Goal: Task Accomplishment & Management: Use online tool/utility

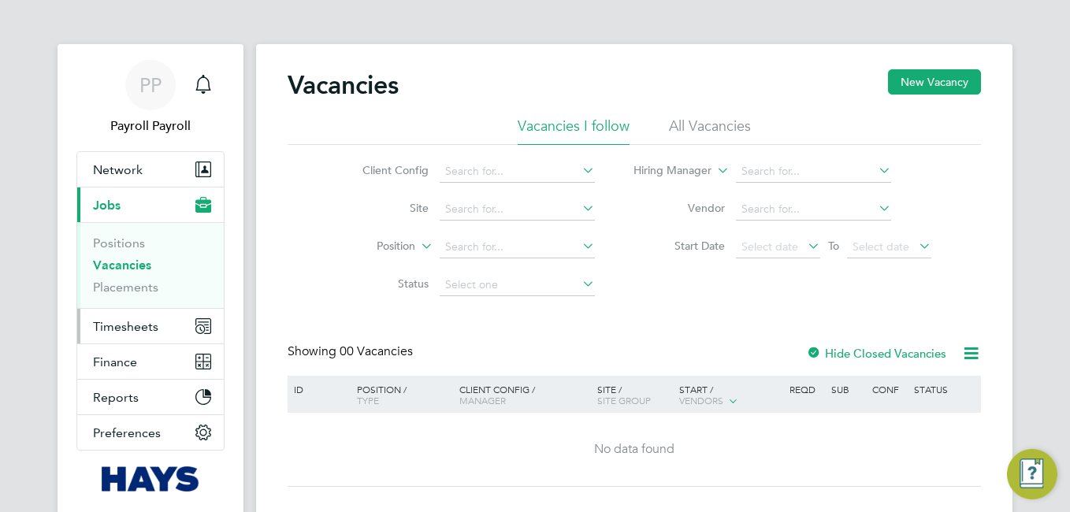
click at [139, 326] on span "Timesheets" at bounding box center [125, 326] width 65 height 15
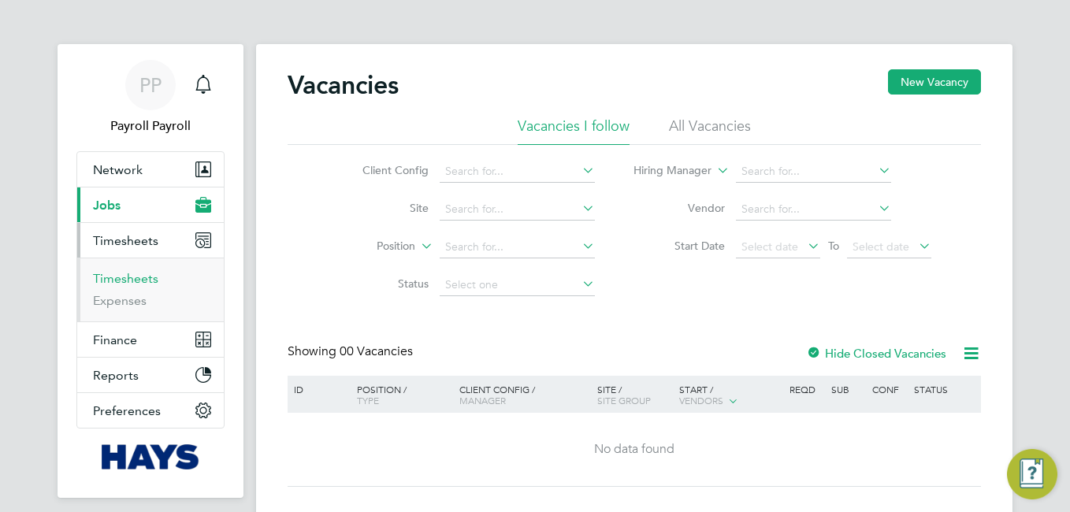
click at [128, 282] on link "Timesheets" at bounding box center [125, 278] width 65 height 15
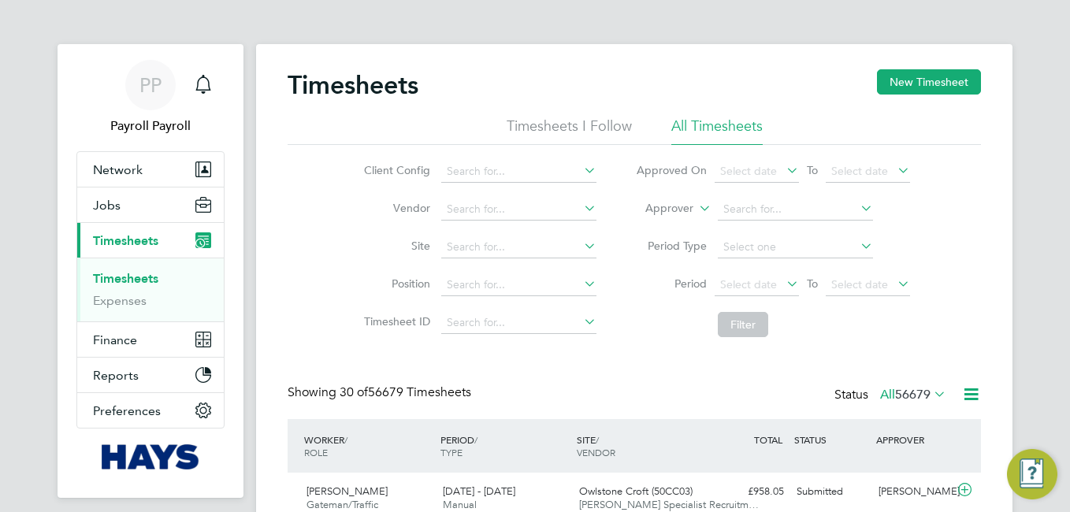
click at [931, 391] on icon at bounding box center [931, 394] width 0 height 22
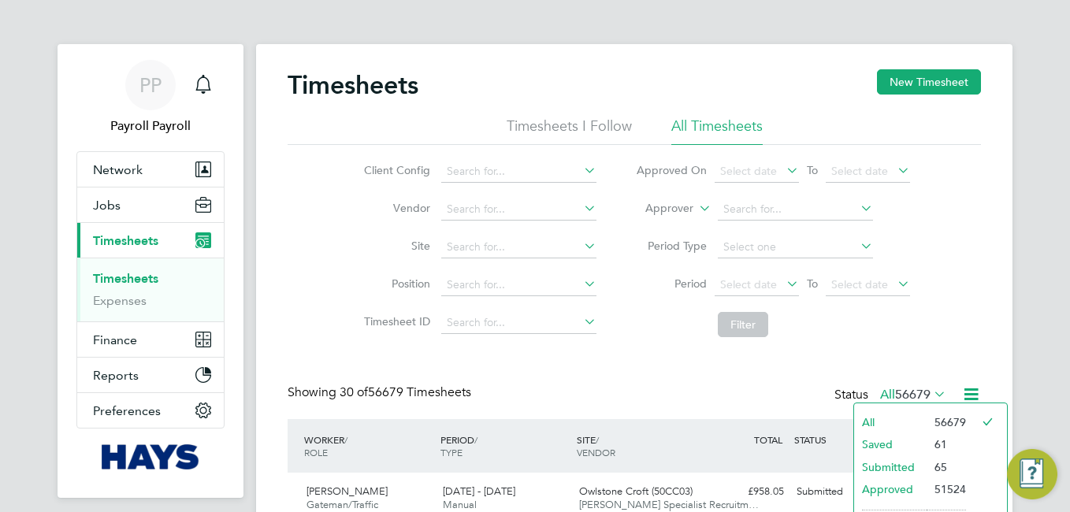
click at [895, 412] on li "All" at bounding box center [890, 422] width 73 height 22
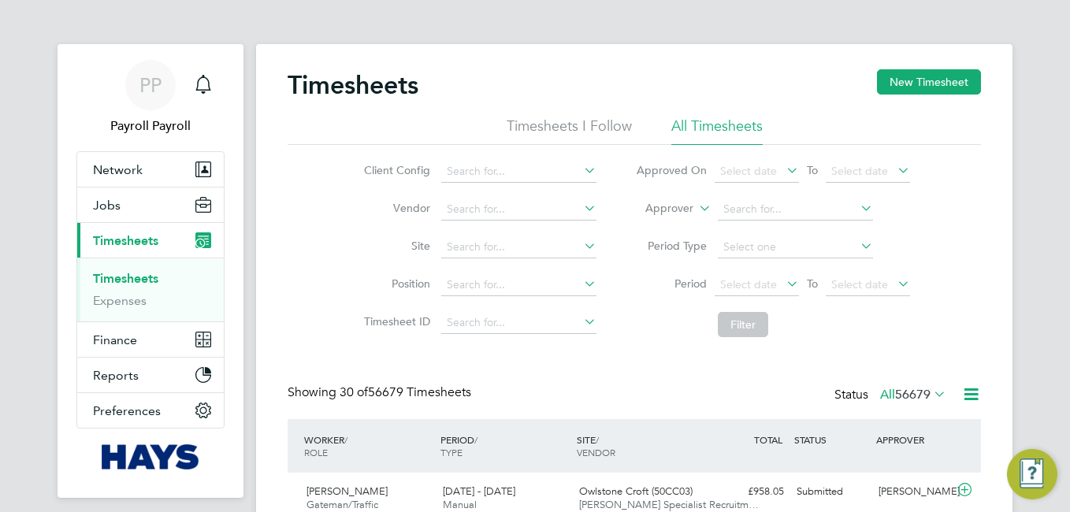
click at [967, 400] on icon at bounding box center [971, 395] width 20 height 20
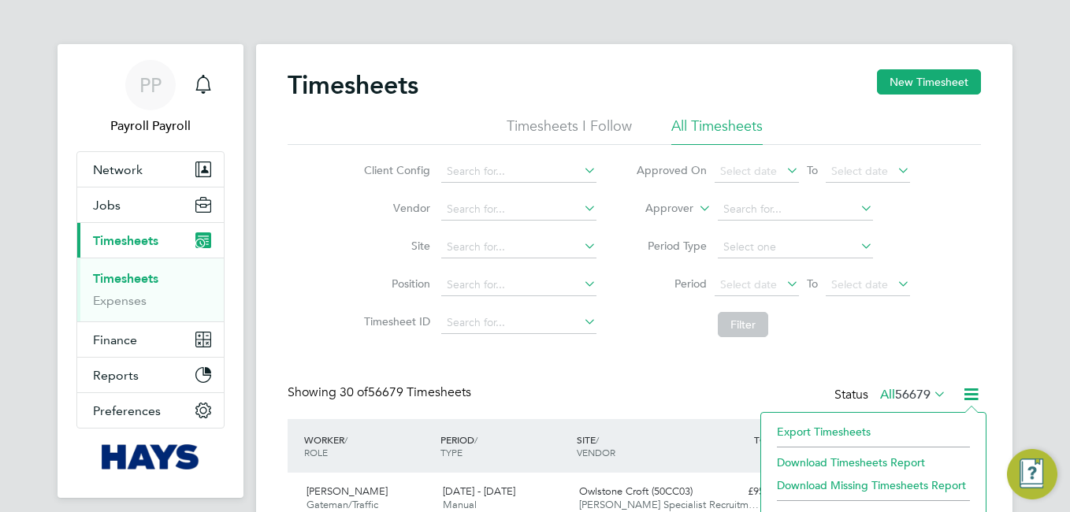
click at [846, 429] on li "Export Timesheets" at bounding box center [873, 432] width 209 height 22
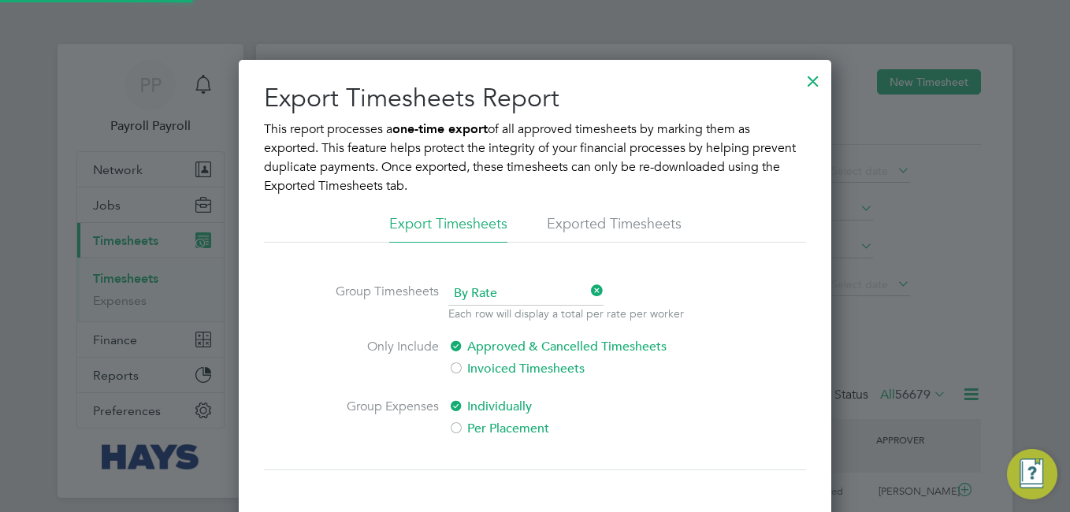
click at [482, 282] on span "By Rate" at bounding box center [525, 294] width 155 height 24
click at [474, 333] on li "By Date" at bounding box center [526, 336] width 157 height 20
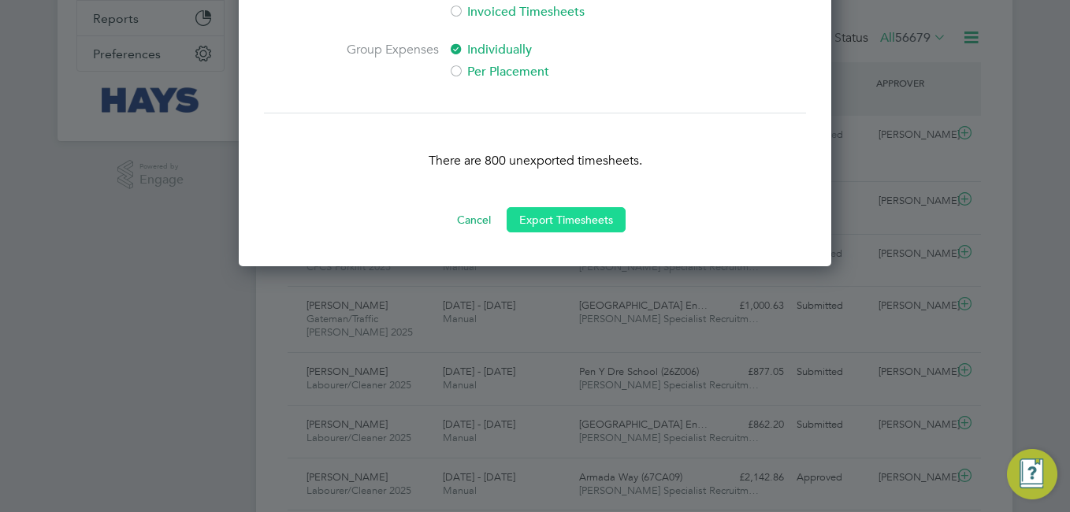
click at [575, 222] on button "Export Timesheets" at bounding box center [566, 219] width 119 height 25
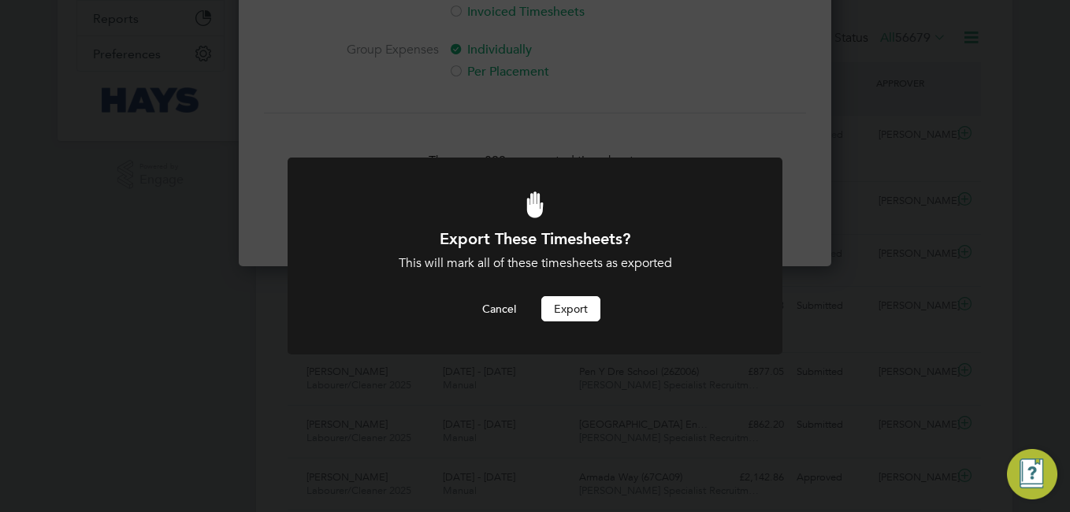
click at [567, 312] on button "Export" at bounding box center [570, 308] width 59 height 25
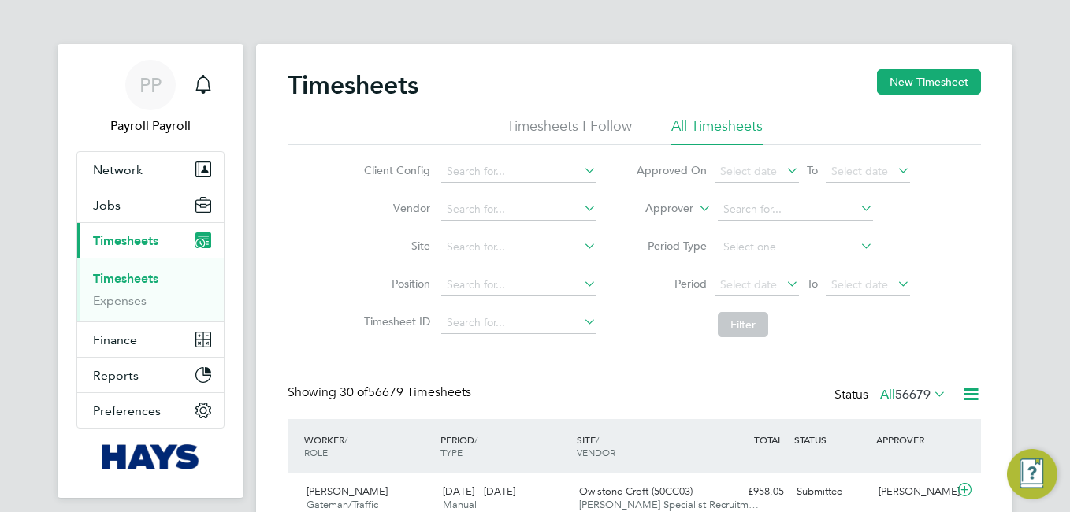
click at [643, 345] on li "Filter" at bounding box center [773, 324] width 314 height 41
click at [965, 391] on icon at bounding box center [971, 395] width 20 height 20
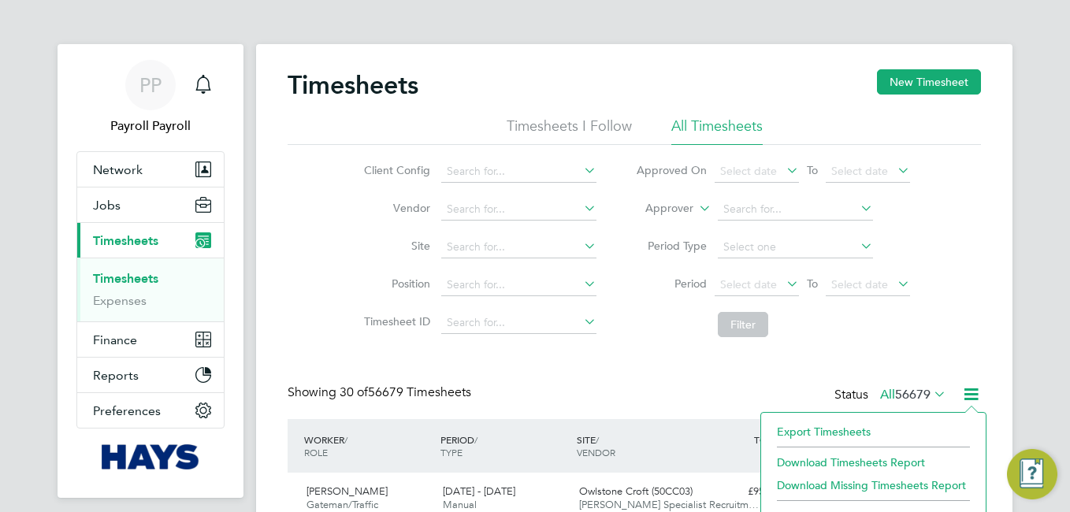
click at [842, 426] on li "Export Timesheets" at bounding box center [873, 432] width 209 height 22
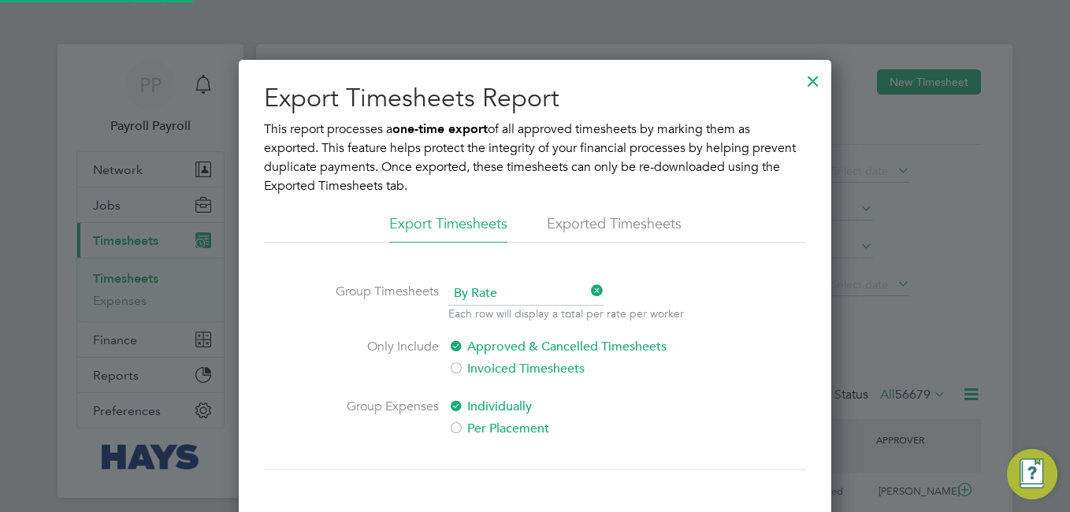
click at [612, 217] on li "Exported Timesheets" at bounding box center [614, 228] width 135 height 28
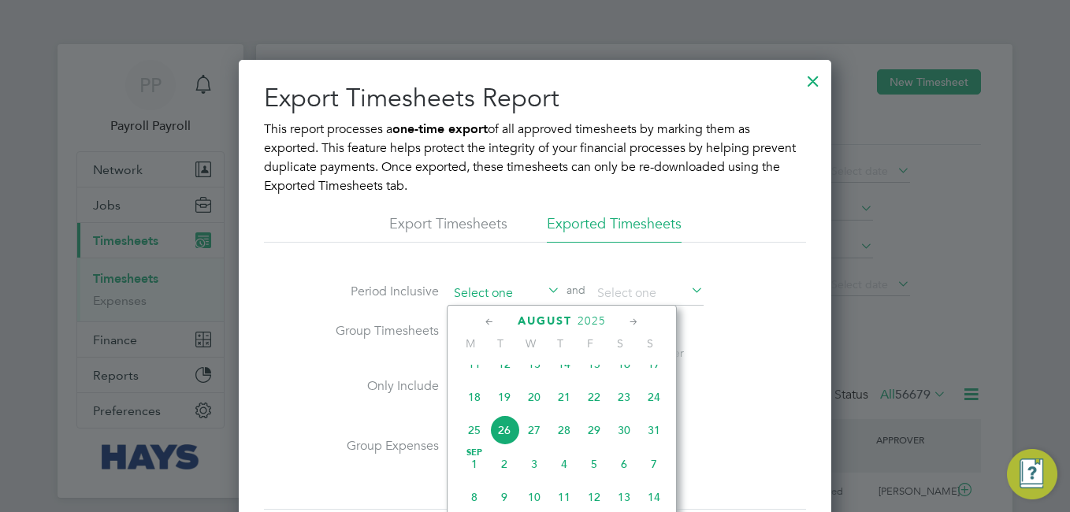
click at [489, 292] on input at bounding box center [504, 294] width 112 height 24
click at [522, 412] on span "20" at bounding box center [534, 397] width 30 height 30
type input "[DATE]"
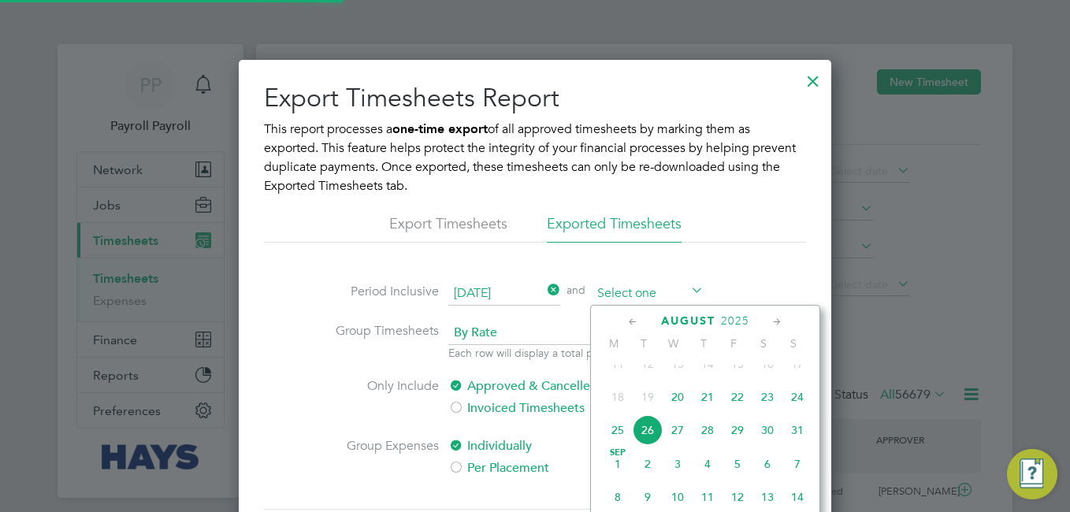
click at [642, 297] on input at bounding box center [648, 294] width 112 height 24
click at [650, 445] on span "26" at bounding box center [648, 430] width 30 height 30
type input "[DATE]"
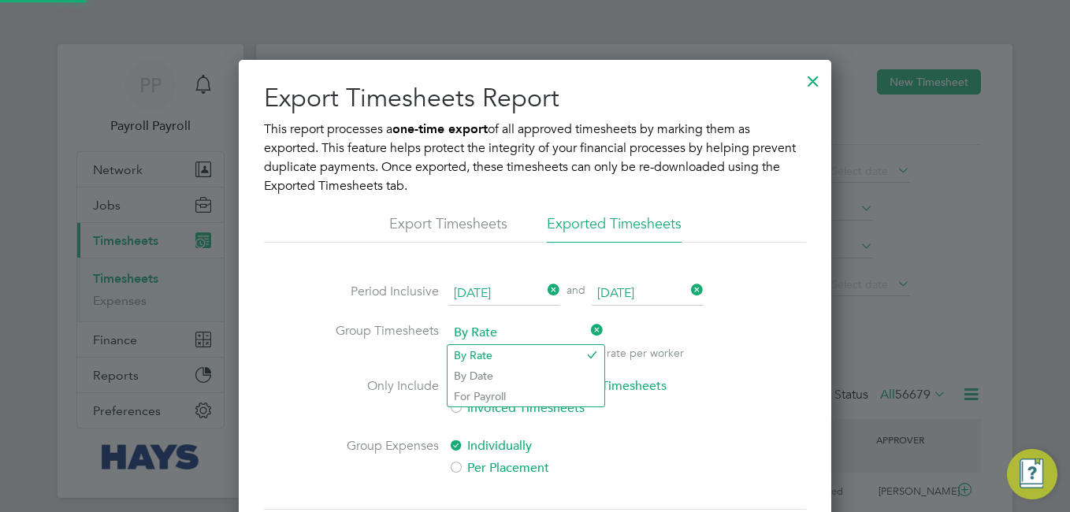
click at [509, 336] on span "By Rate" at bounding box center [525, 334] width 155 height 24
click at [481, 371] on li "By Date" at bounding box center [526, 376] width 157 height 20
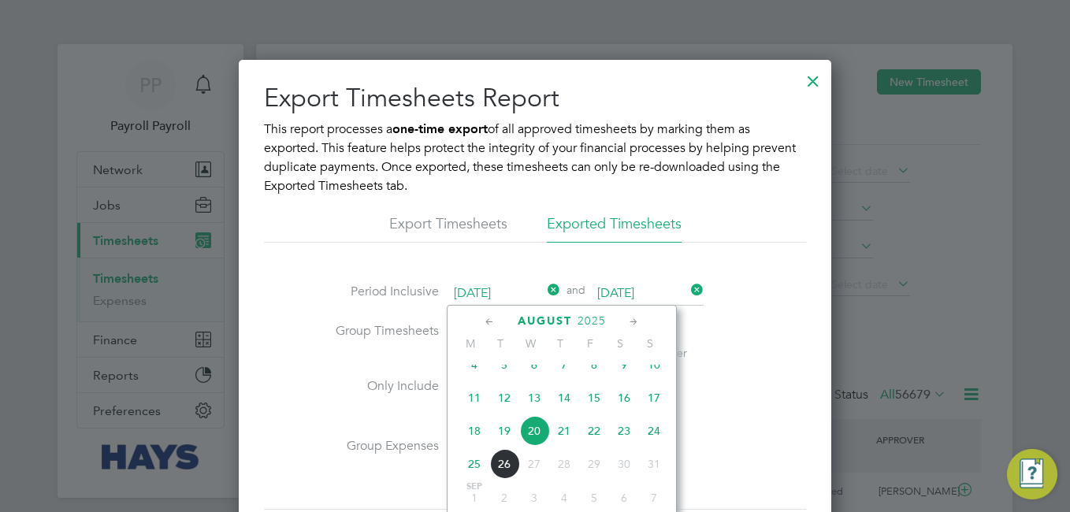
click at [508, 296] on input "[DATE]" at bounding box center [504, 294] width 112 height 24
click at [564, 444] on span "21" at bounding box center [564, 431] width 30 height 30
type input "[DATE]"
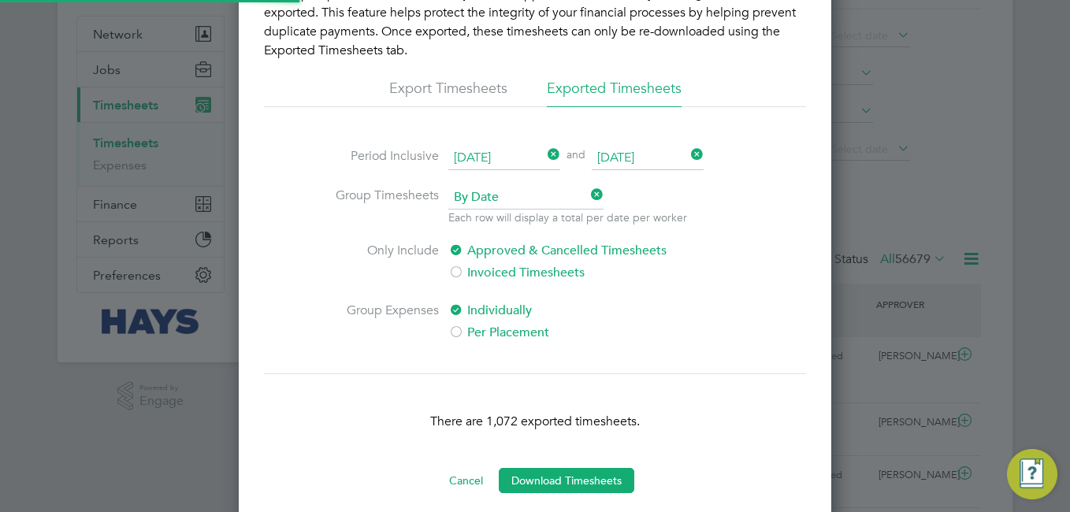
scroll to position [136, 0]
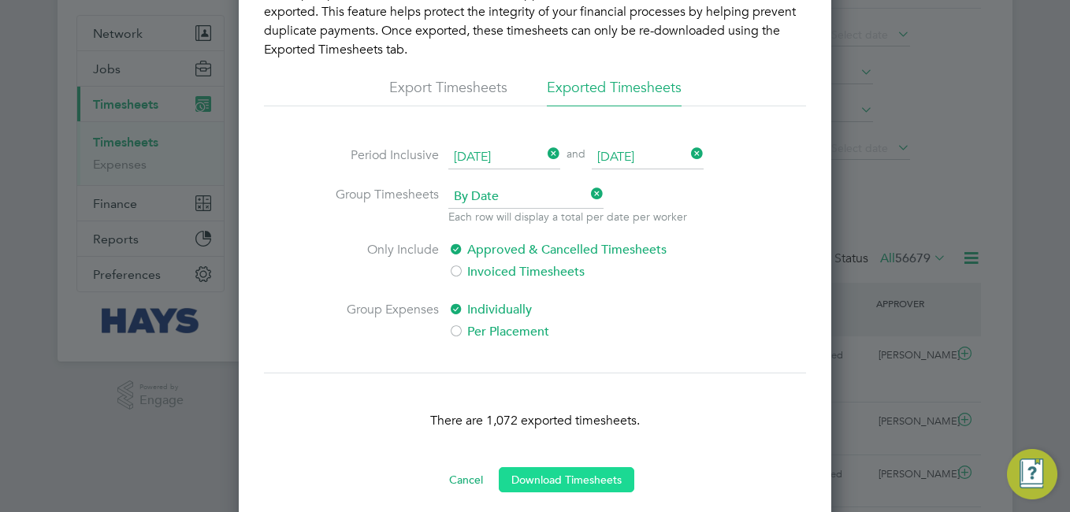
click at [569, 484] on button "Download Timesheets" at bounding box center [567, 479] width 136 height 25
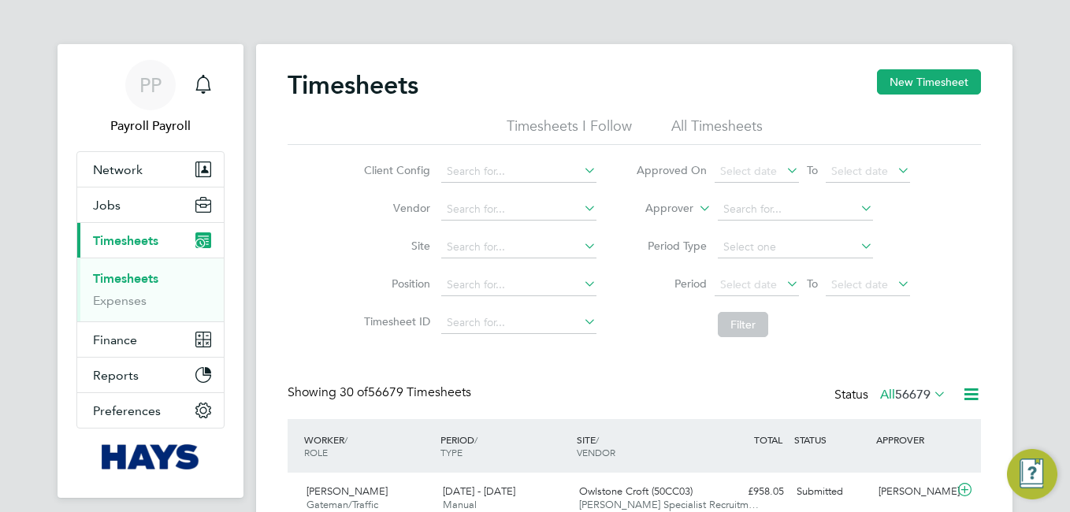
scroll to position [8, 8]
click at [159, 91] on span "PP" at bounding box center [150, 85] width 22 height 20
